Goal: Task Accomplishment & Management: Use online tool/utility

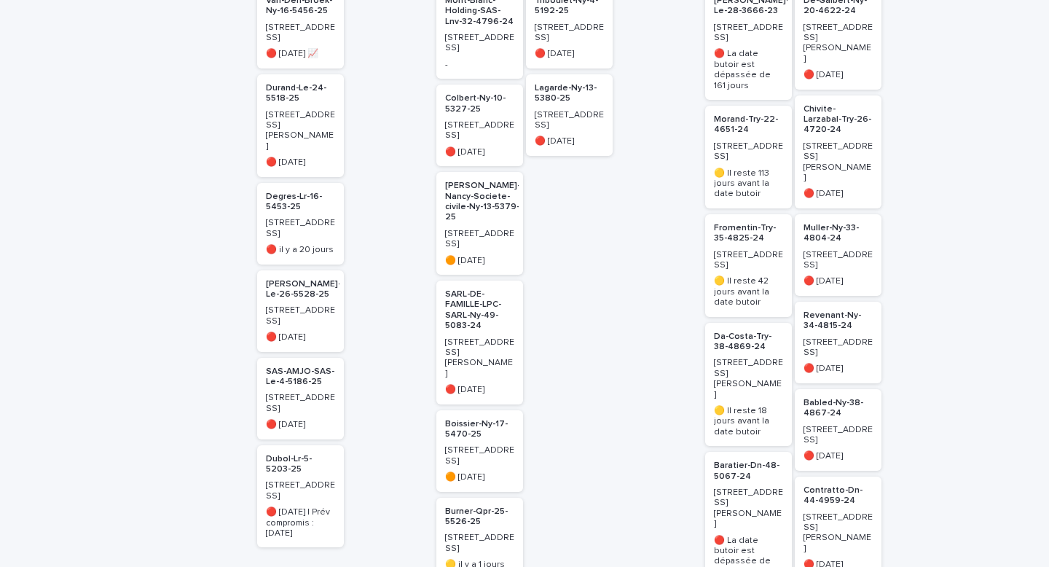
scroll to position [315, 0]
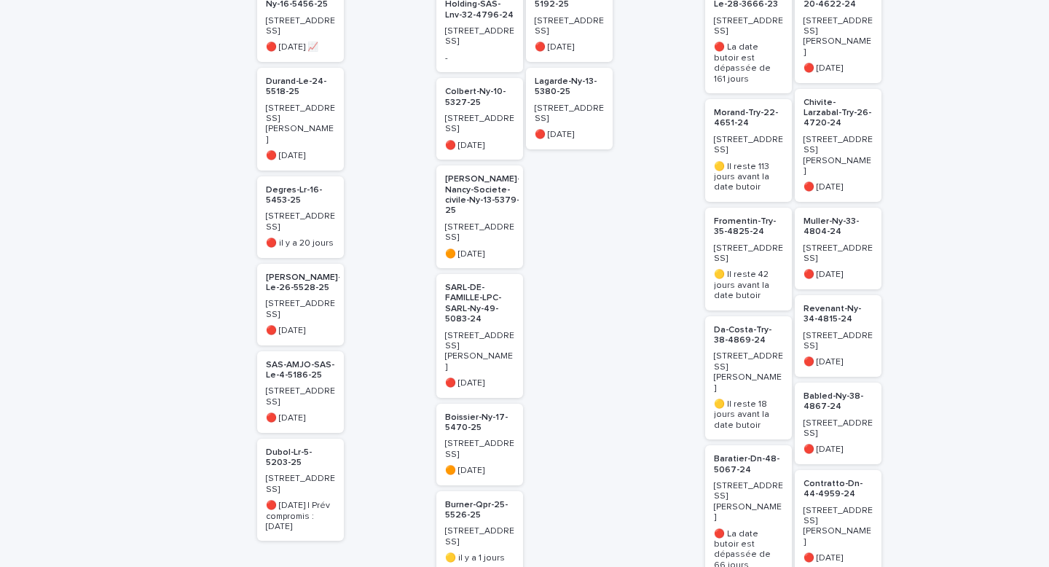
click at [738, 224] on p "Fromentin-Try-35-4825-24" at bounding box center [748, 226] width 69 height 21
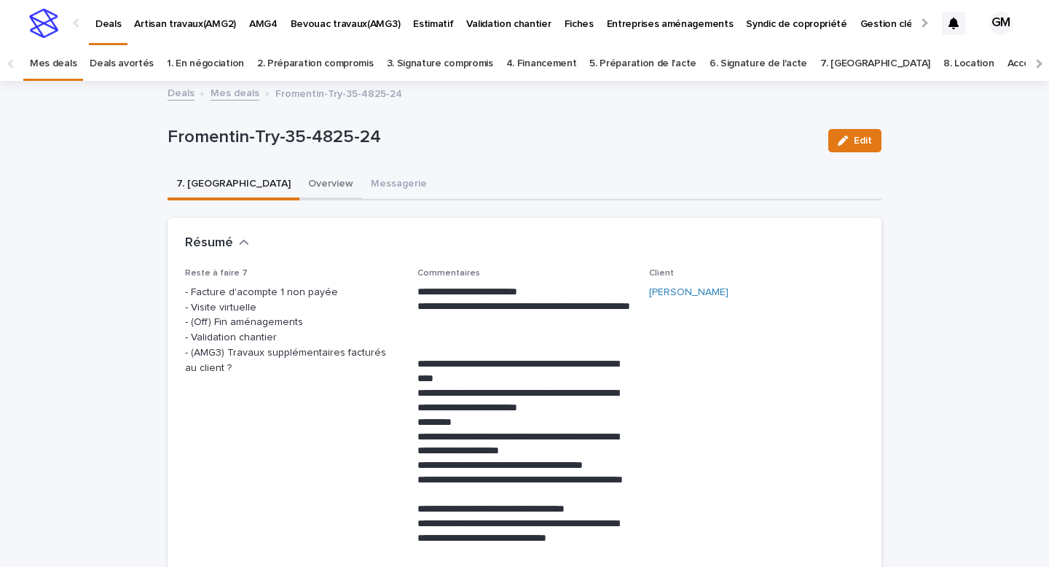
click at [299, 185] on button "Overview" at bounding box center [330, 185] width 63 height 31
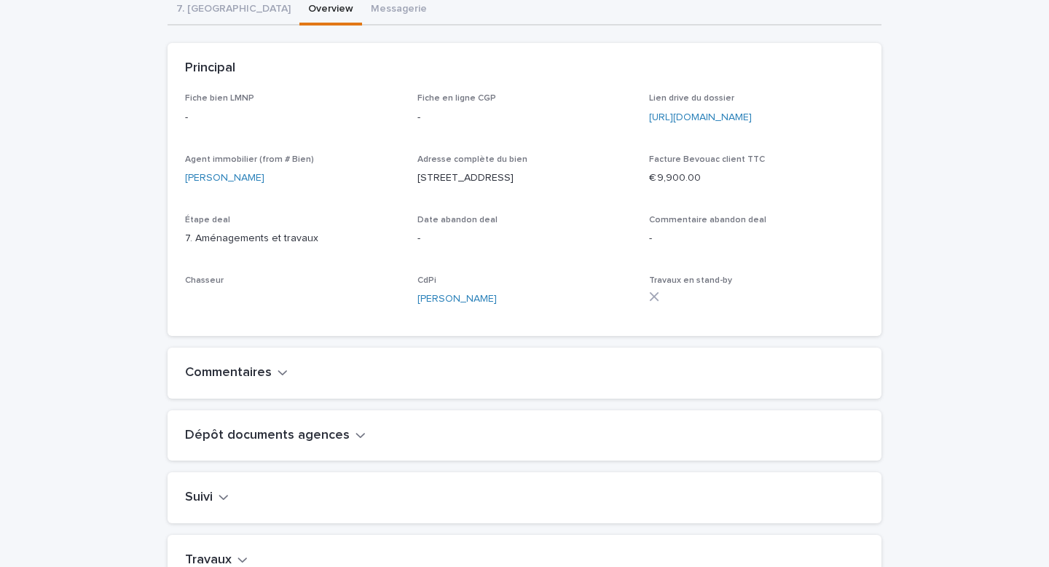
scroll to position [482, 0]
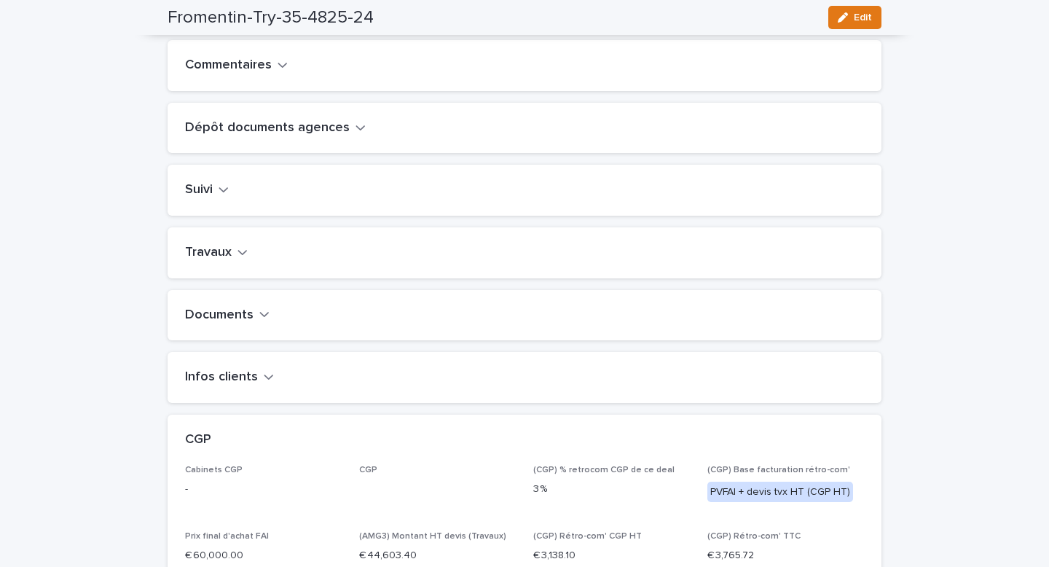
click at [238, 259] on icon "button" at bounding box center [242, 251] width 10 height 13
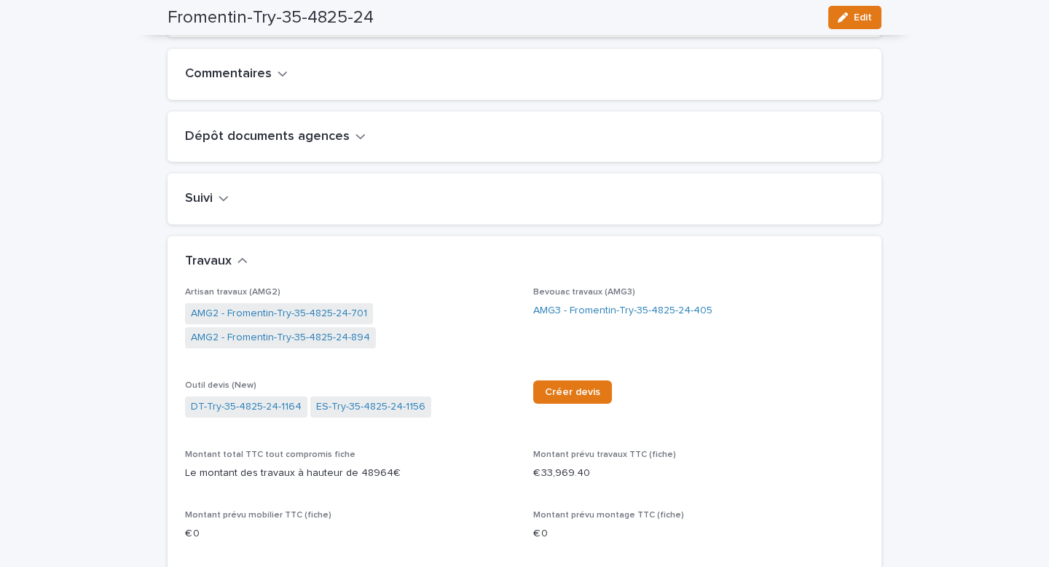
scroll to position [516, 0]
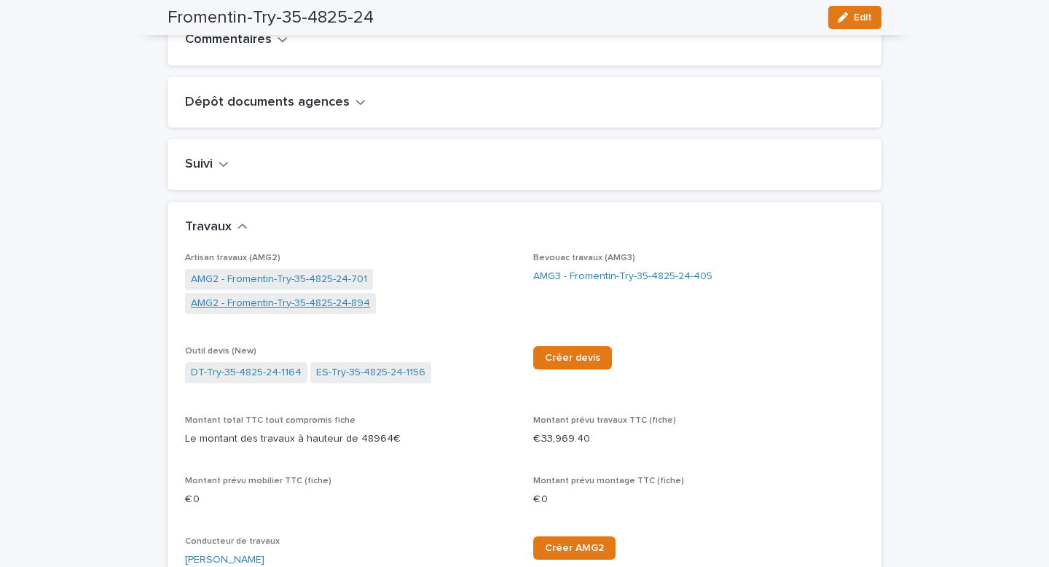
click at [280, 311] on link "AMG2 - Fromentin-Try-35-4825-24-894" at bounding box center [280, 303] width 179 height 15
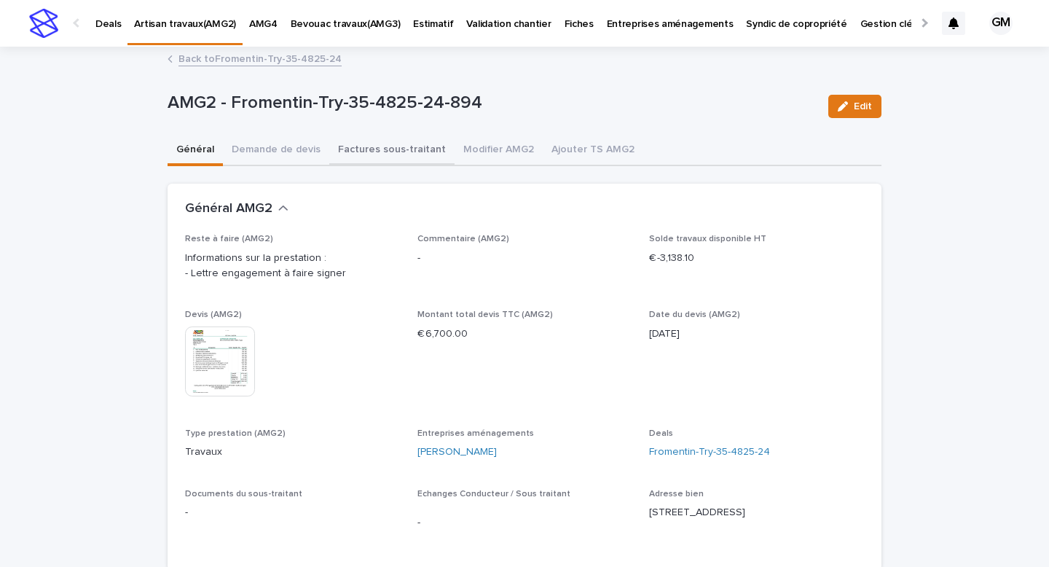
click at [377, 151] on button "Factures sous-traitant" at bounding box center [391, 150] width 125 height 31
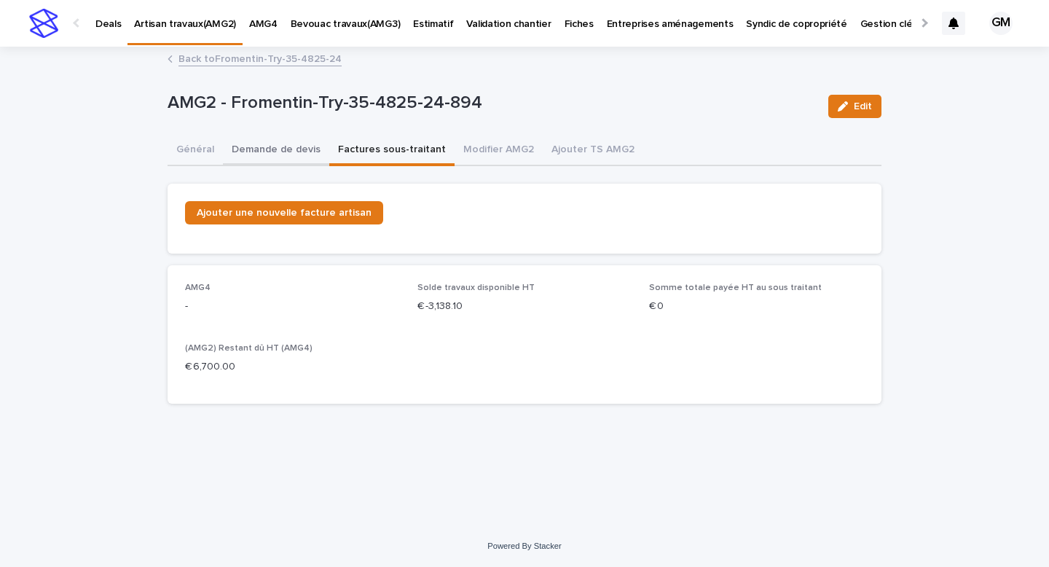
click at [248, 138] on button "Demande de devis" at bounding box center [276, 150] width 106 height 31
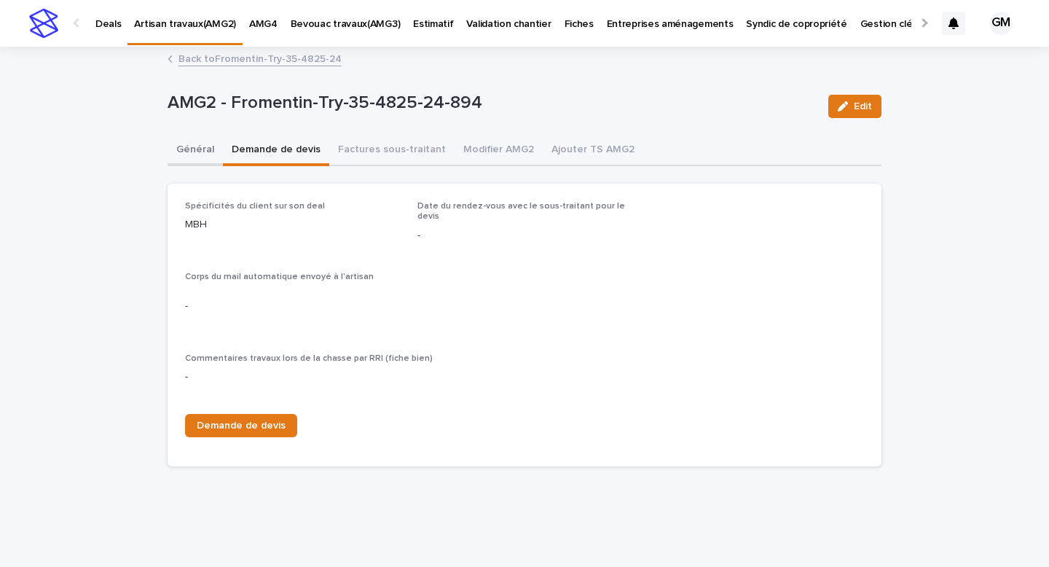
click at [205, 145] on button "Général" at bounding box center [195, 150] width 55 height 31
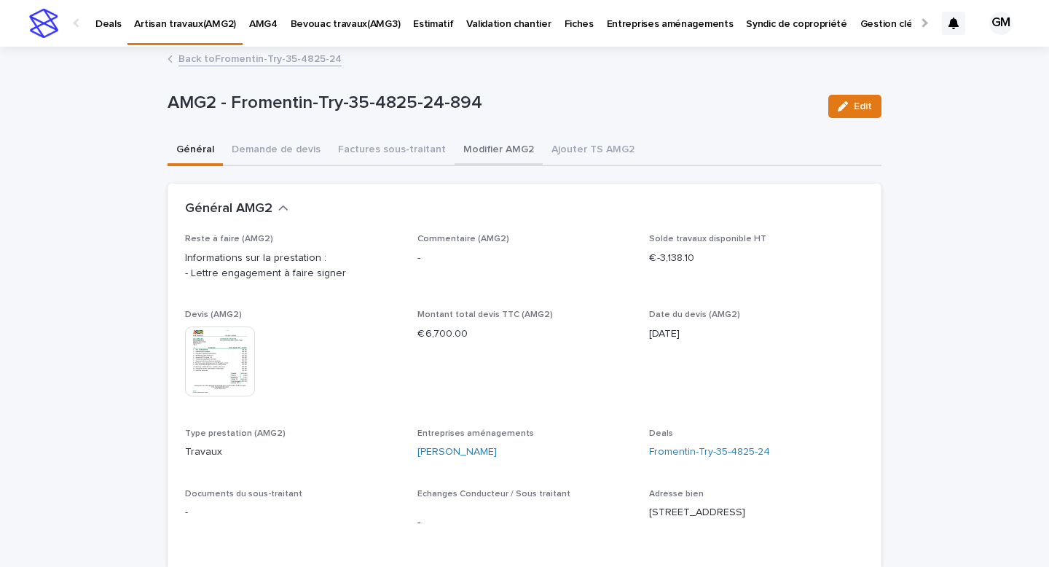
click at [467, 156] on button "Modifier AMG2" at bounding box center [499, 150] width 88 height 31
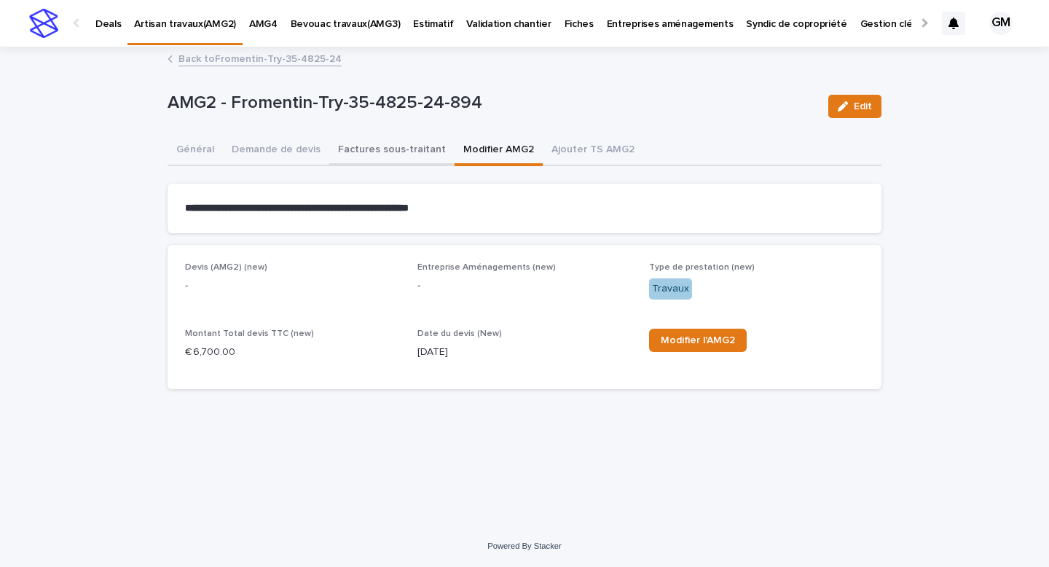
click at [407, 153] on button "Factures sous-traitant" at bounding box center [391, 150] width 125 height 31
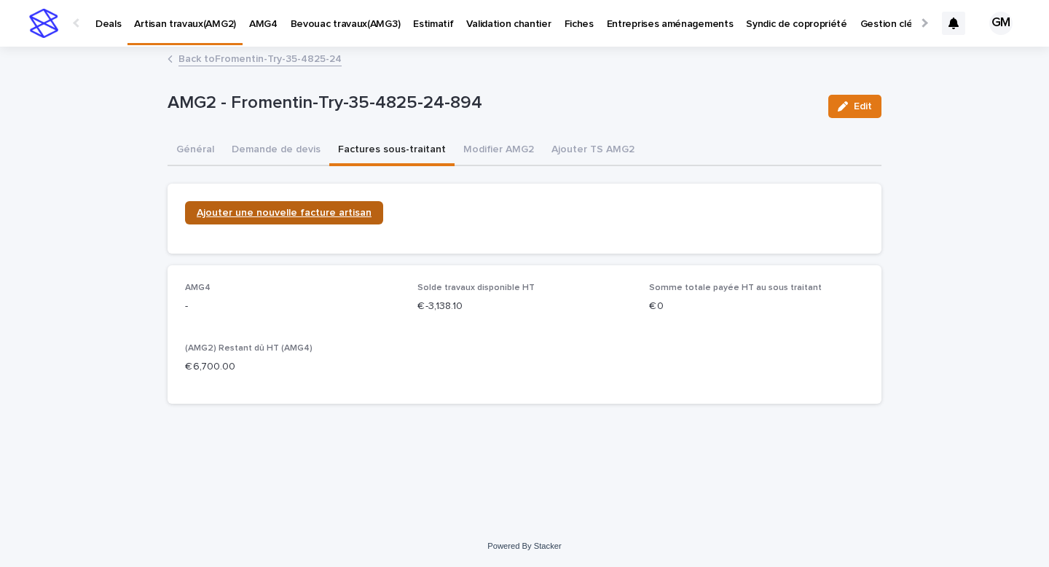
click at [354, 214] on span "Ajouter une nouvelle facture artisan" at bounding box center [284, 213] width 175 height 10
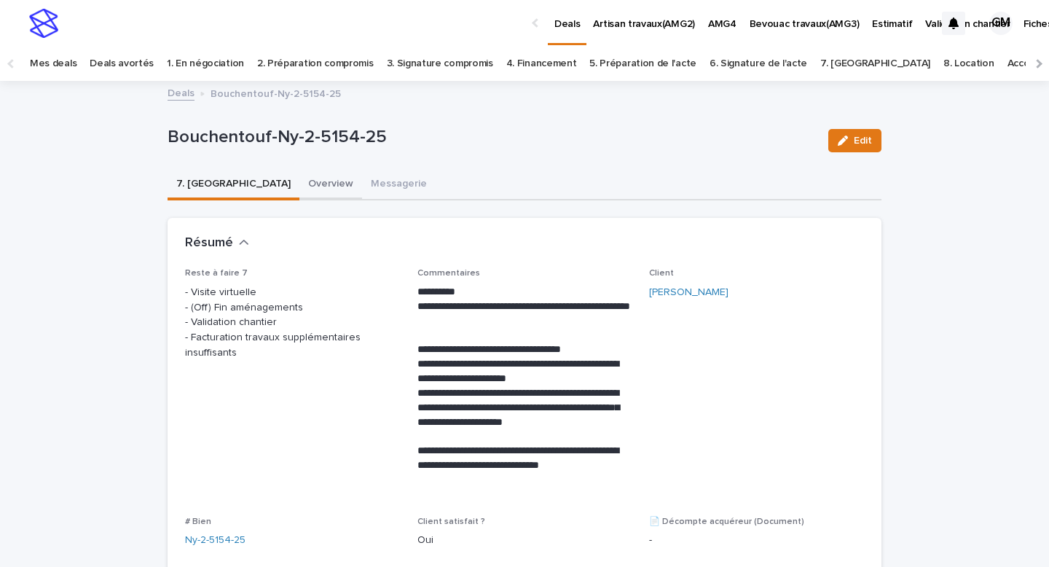
click at [299, 173] on button "Overview" at bounding box center [330, 185] width 63 height 31
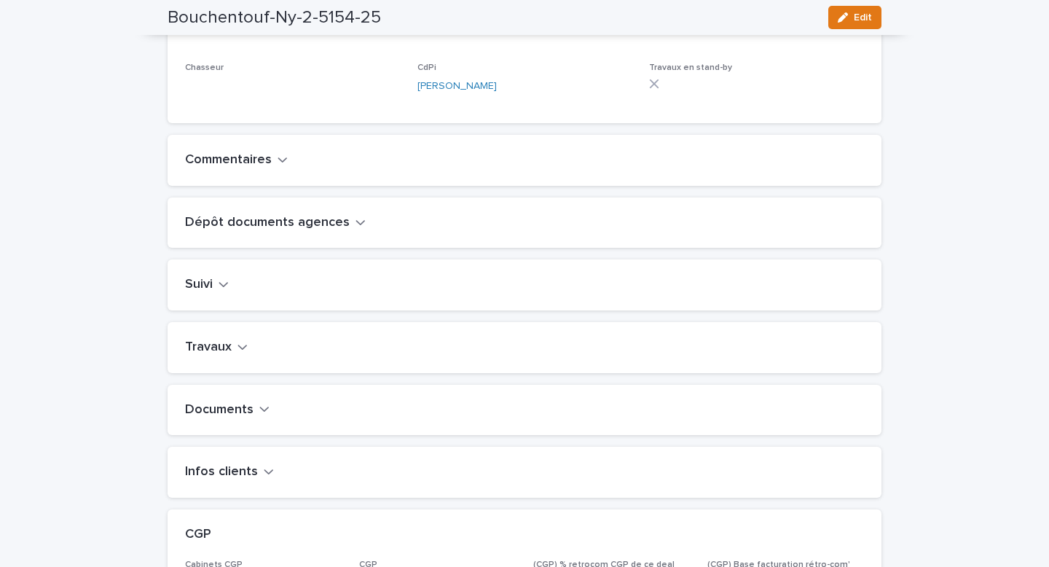
scroll to position [408, 0]
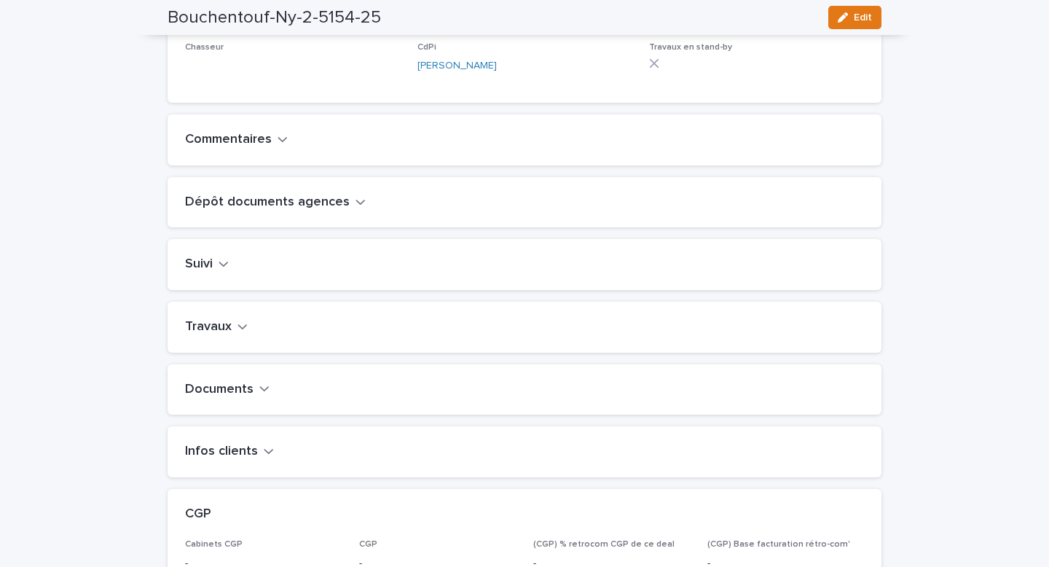
click at [234, 335] on button "Travaux" at bounding box center [216, 327] width 63 height 16
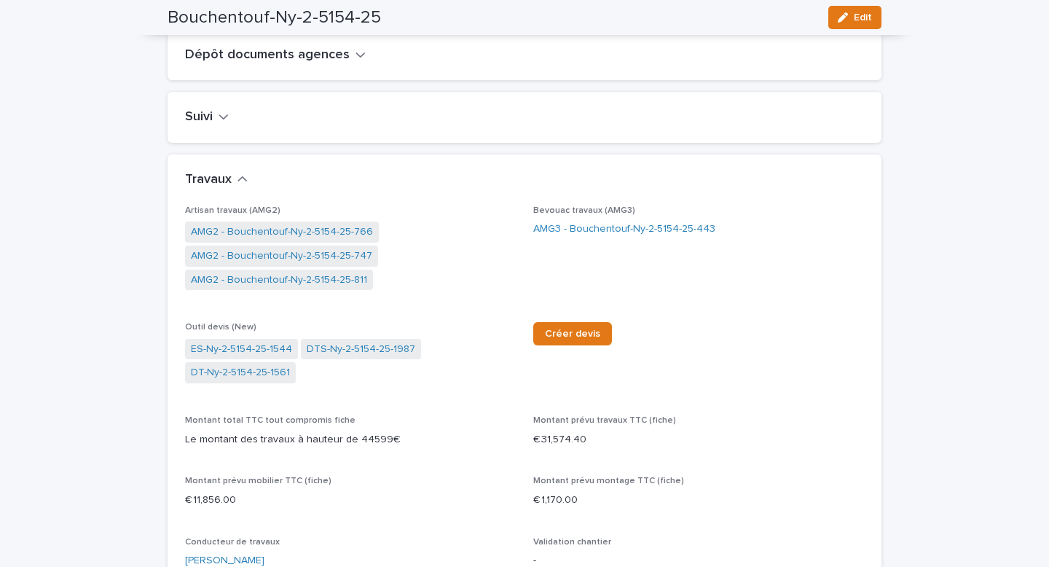
scroll to position [581, 0]
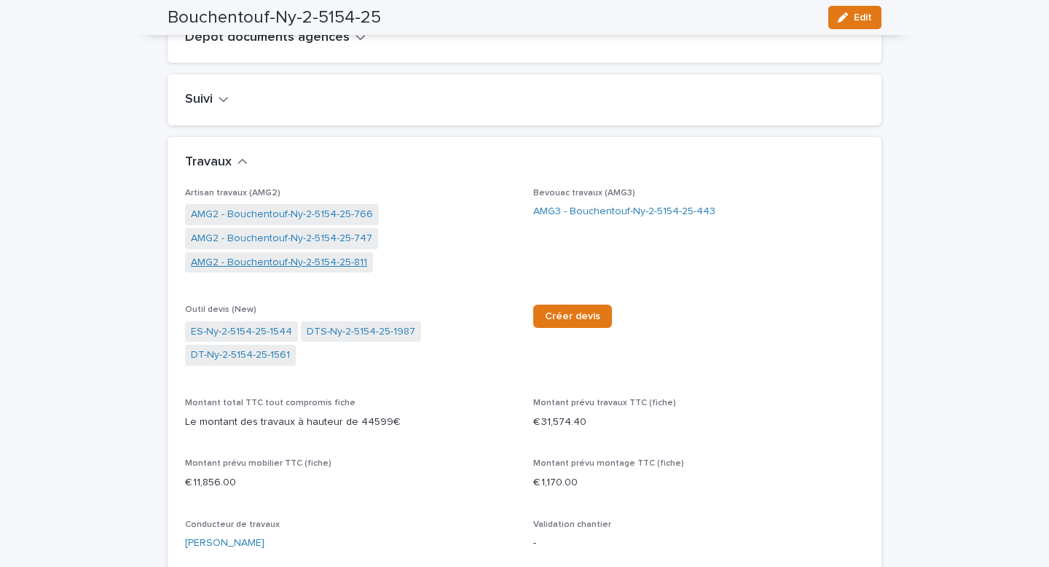
click at [269, 270] on link "AMG2 - Bouchentouf-Ny-2-5154-25-811" at bounding box center [279, 262] width 176 height 15
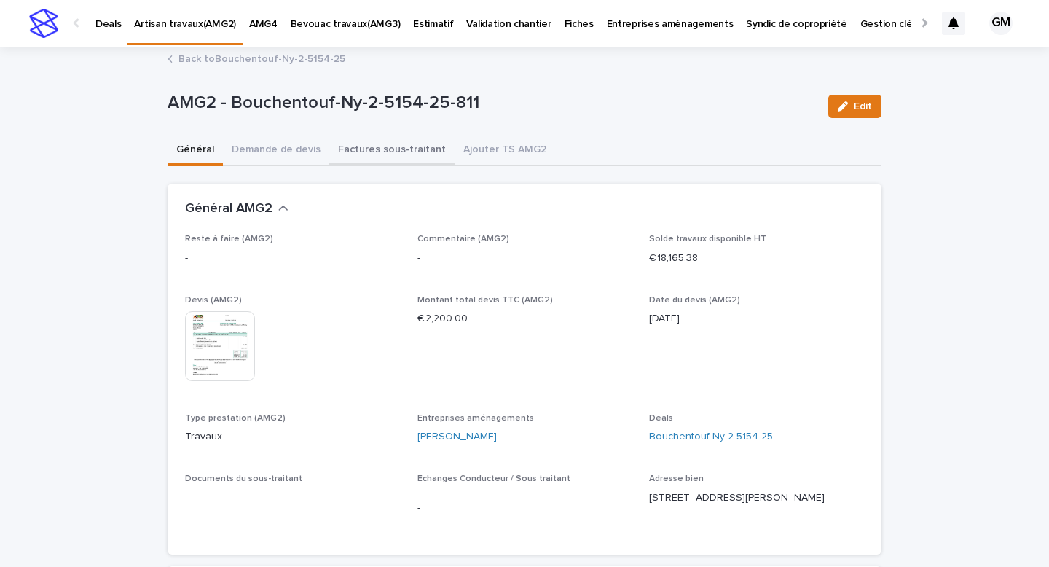
click at [359, 152] on button "Factures sous-traitant" at bounding box center [391, 150] width 125 height 31
